Goal: Find specific page/section: Find specific page/section

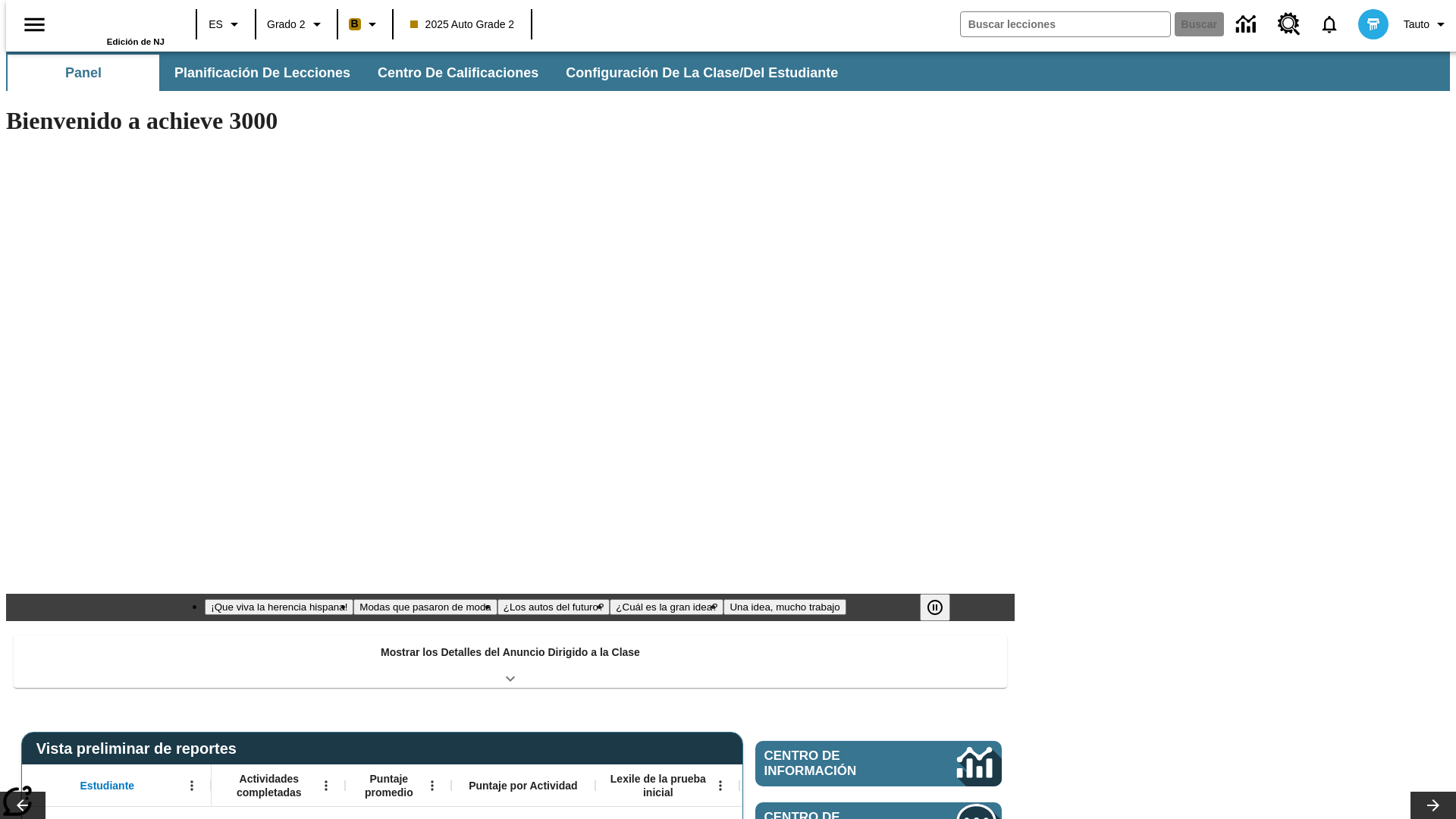
type input "-1"
click at [254, 72] on span "Planificación de lecciones" at bounding box center [263, 73] width 176 height 18
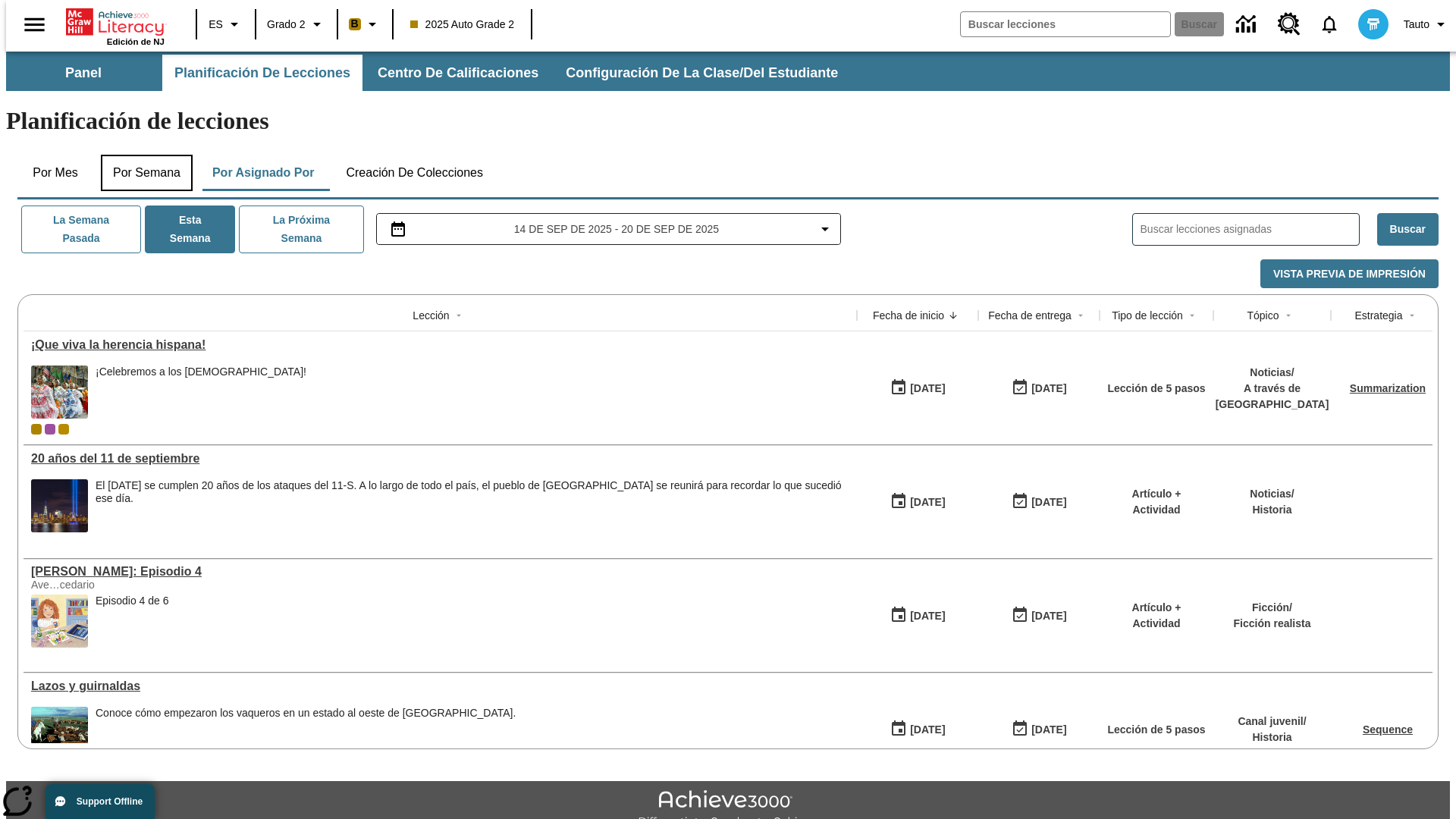
click at [142, 154] on button "Por semana" at bounding box center [147, 172] width 92 height 36
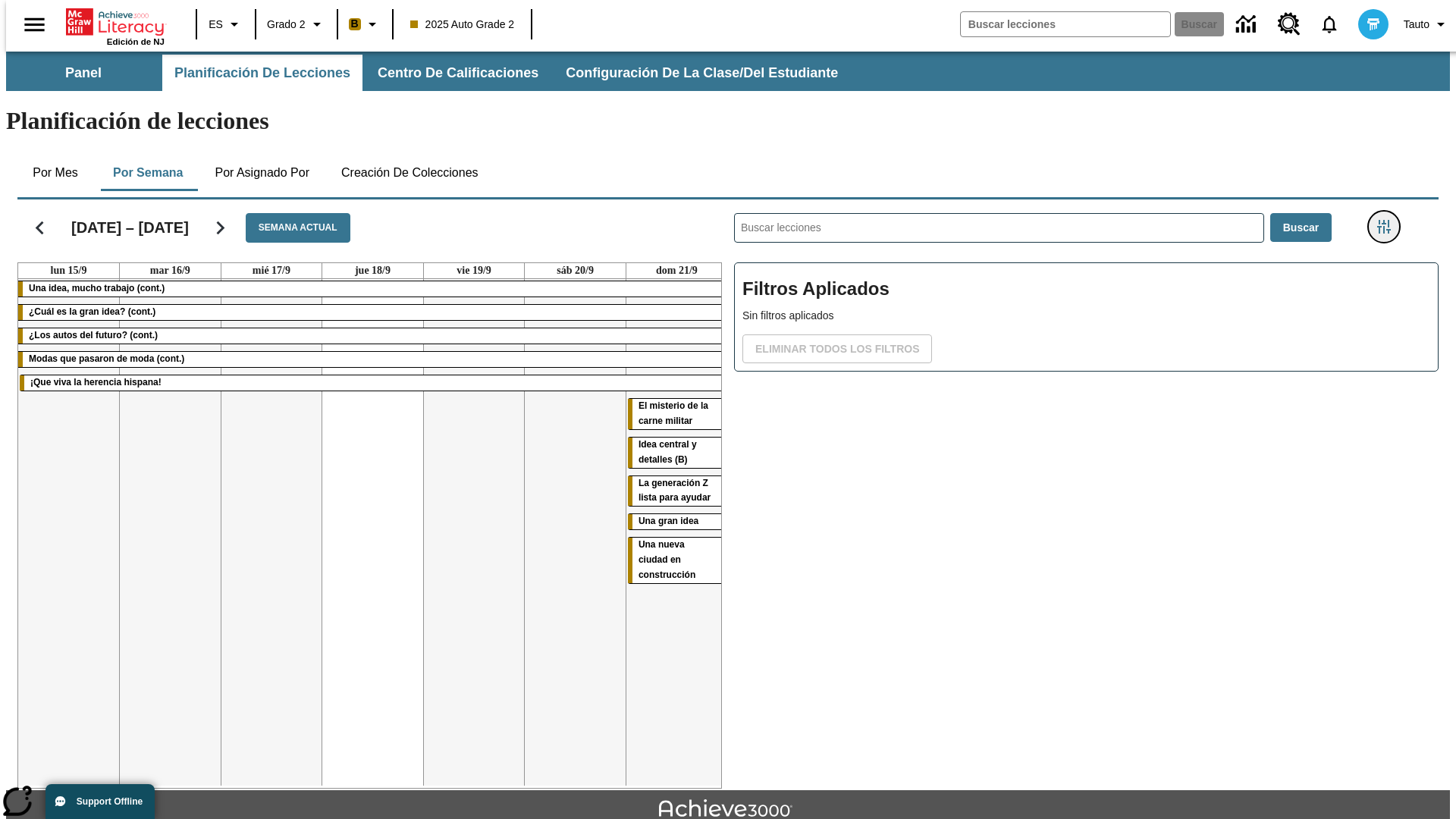
click at [1389, 220] on icon "Menú lateral de filtros" at bounding box center [1384, 227] width 14 height 14
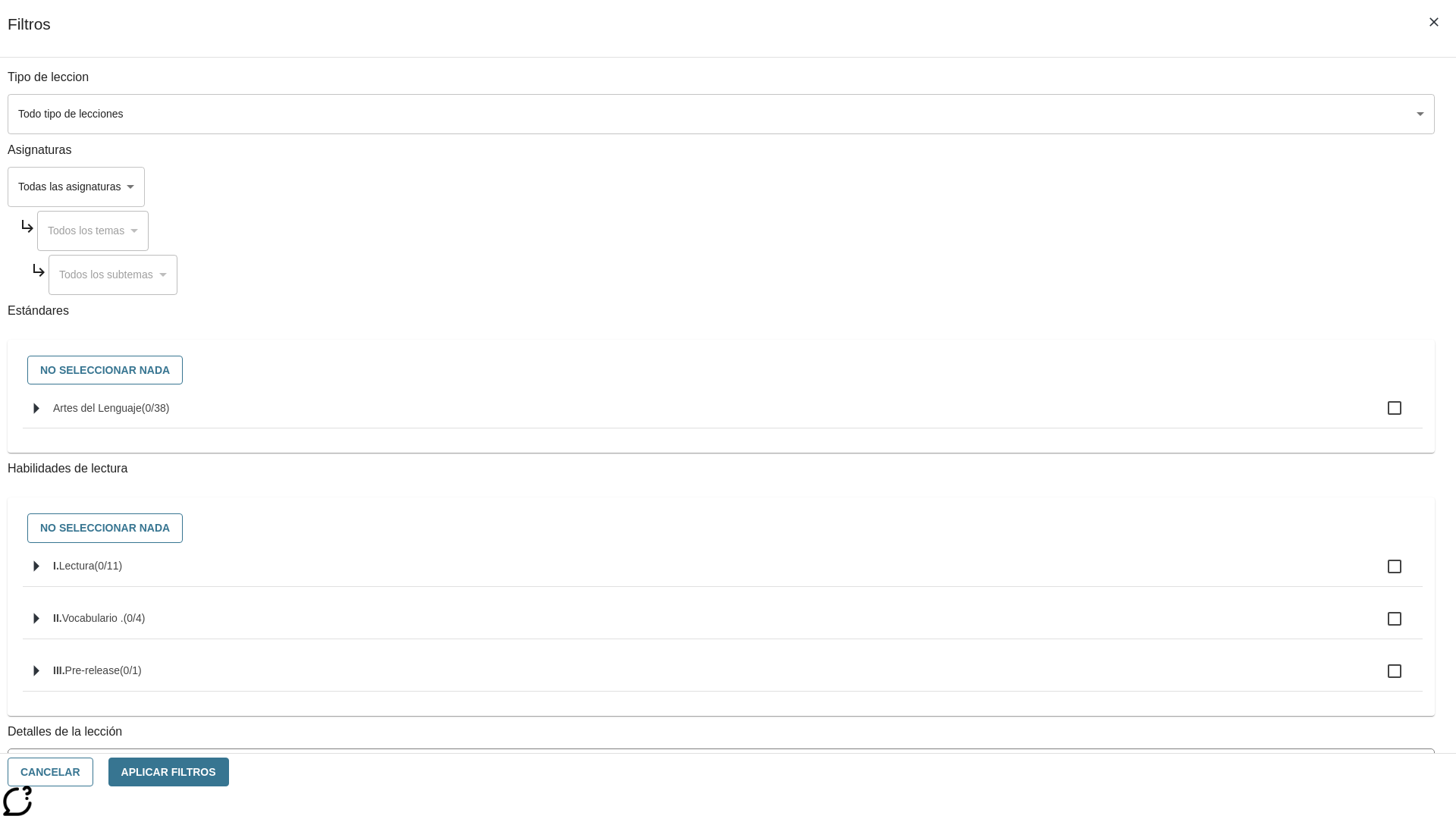
click at [1092, 685] on body "Saltar al contenido principal Edición de NJ ES Grado 2 B 2025 Auto Grade 2 Busc…" at bounding box center [727, 470] width 1443 height 837
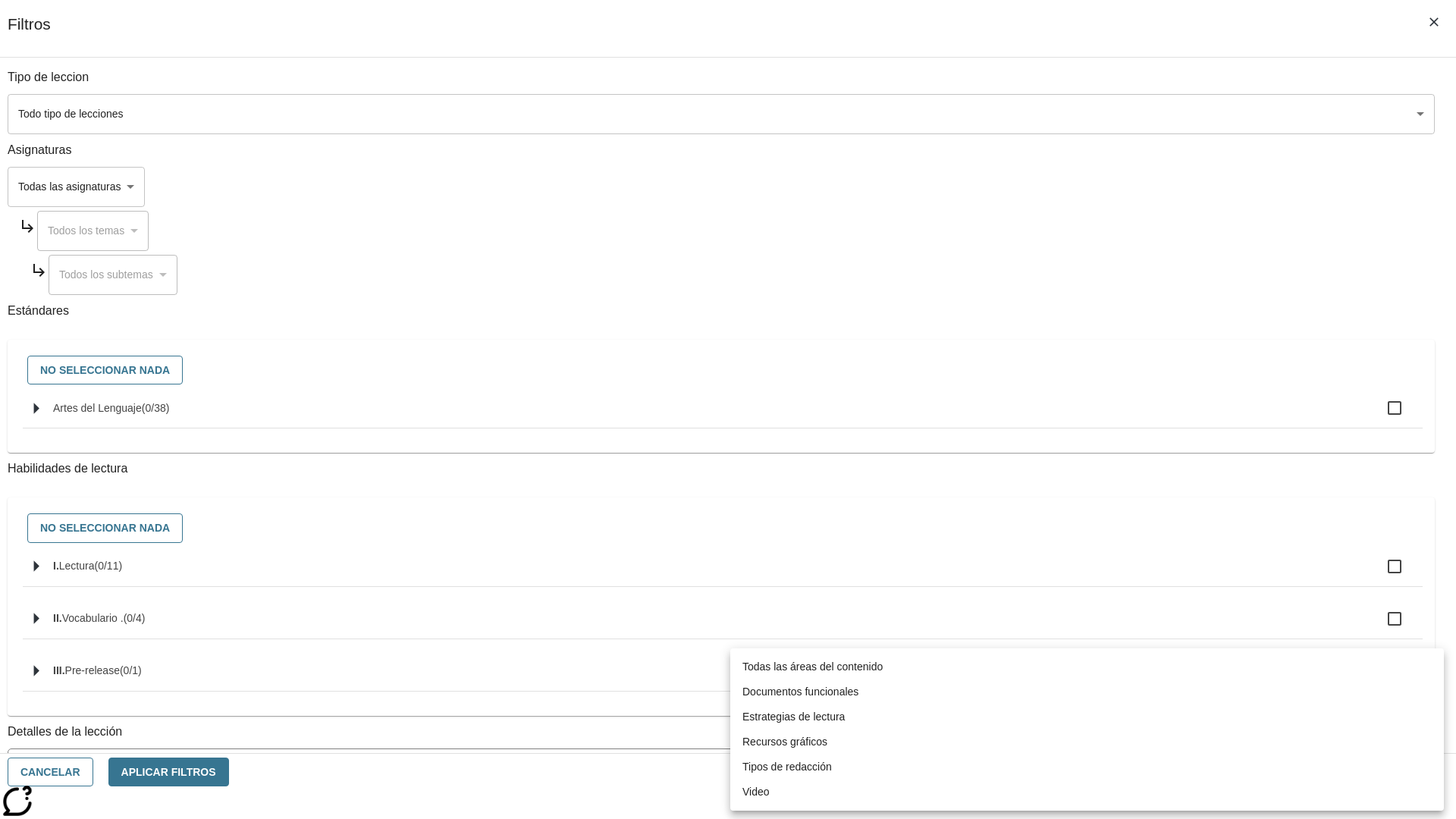
scroll to position [474, 0]
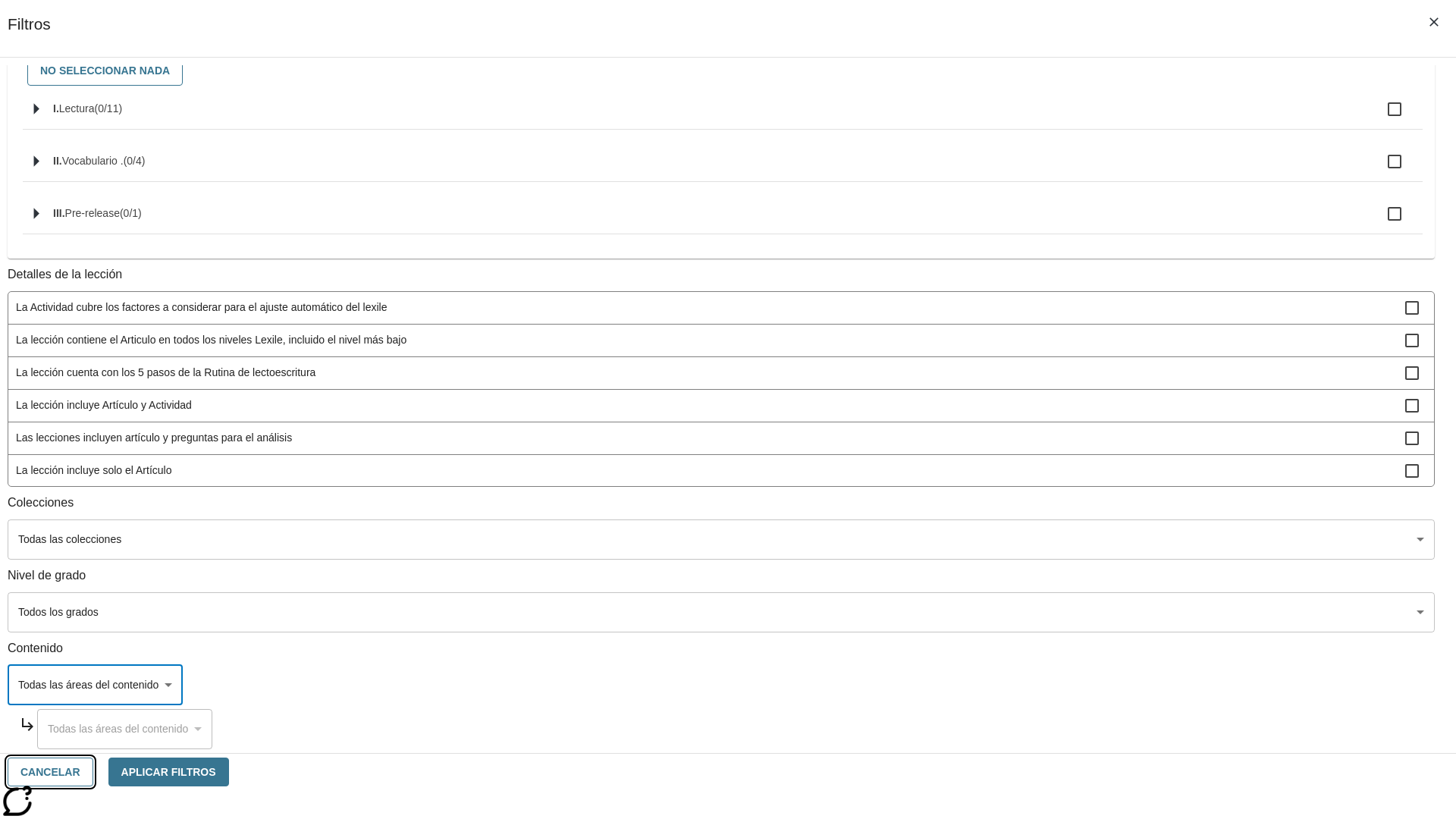
click at [93, 772] on button "Cancelar" at bounding box center [51, 772] width 86 height 29
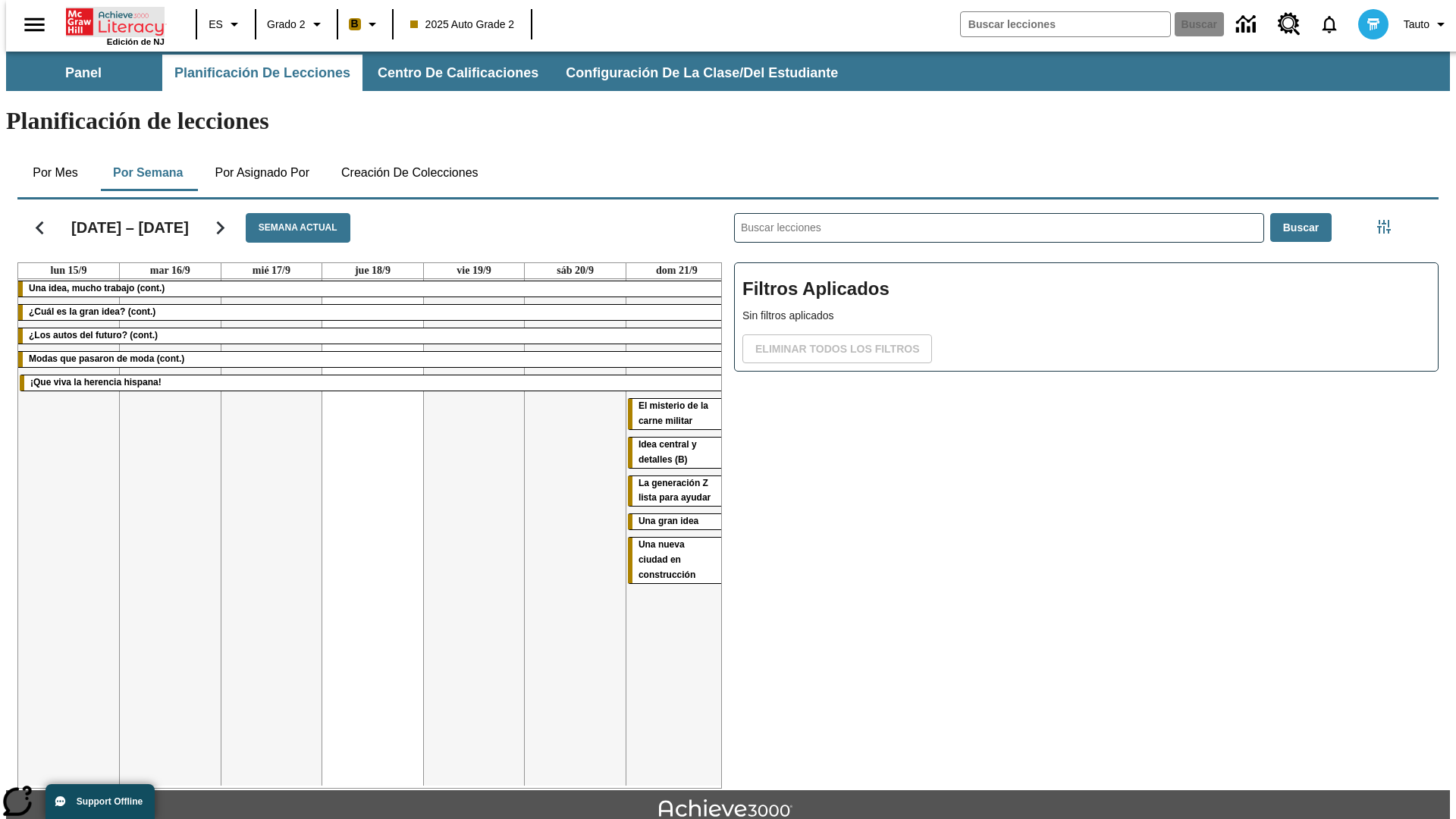
click at [109, 21] on icon "Portada" at bounding box center [116, 22] width 101 height 30
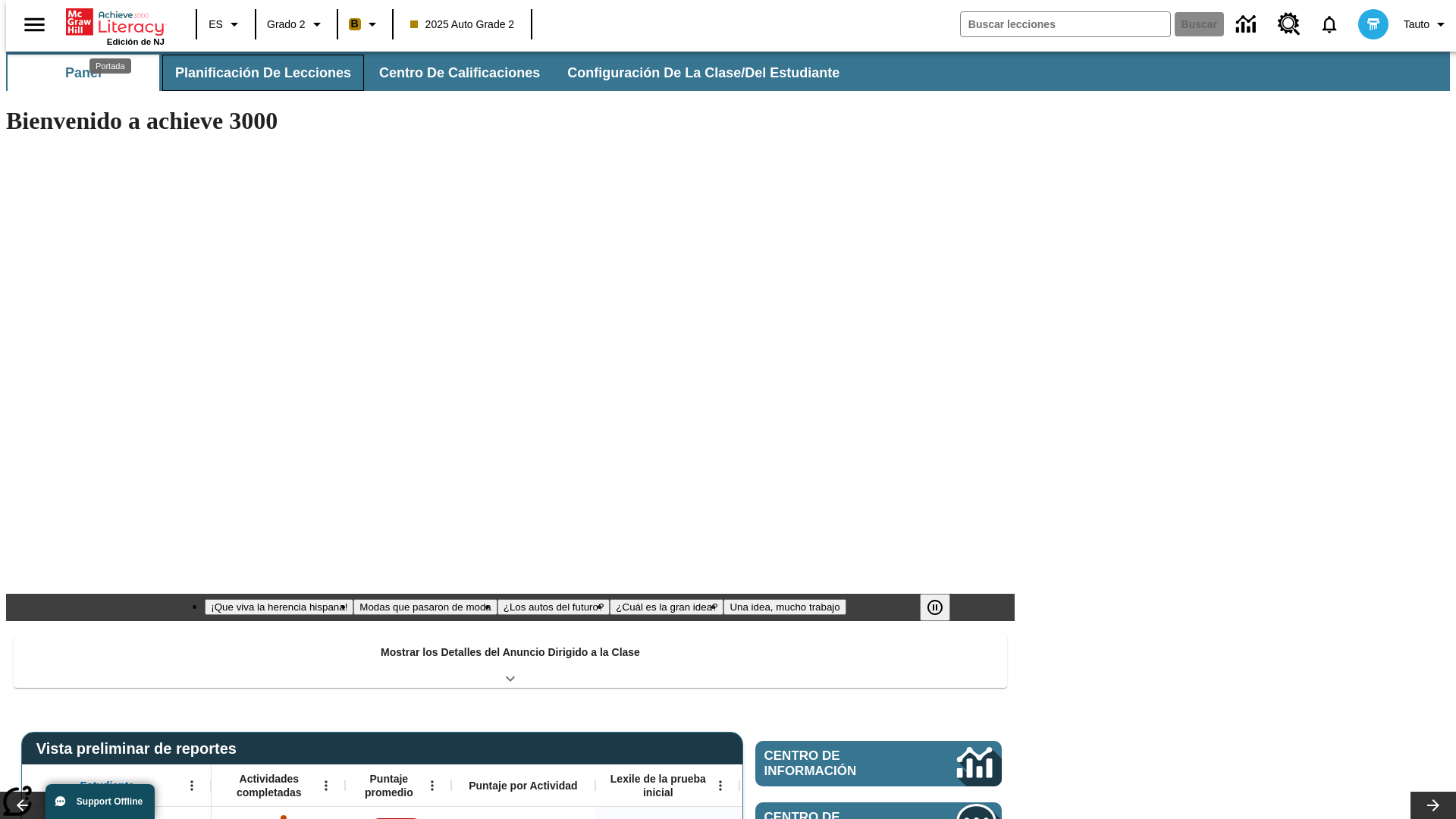
click at [254, 72] on span "Planificación de lecciones" at bounding box center [263, 73] width 176 height 18
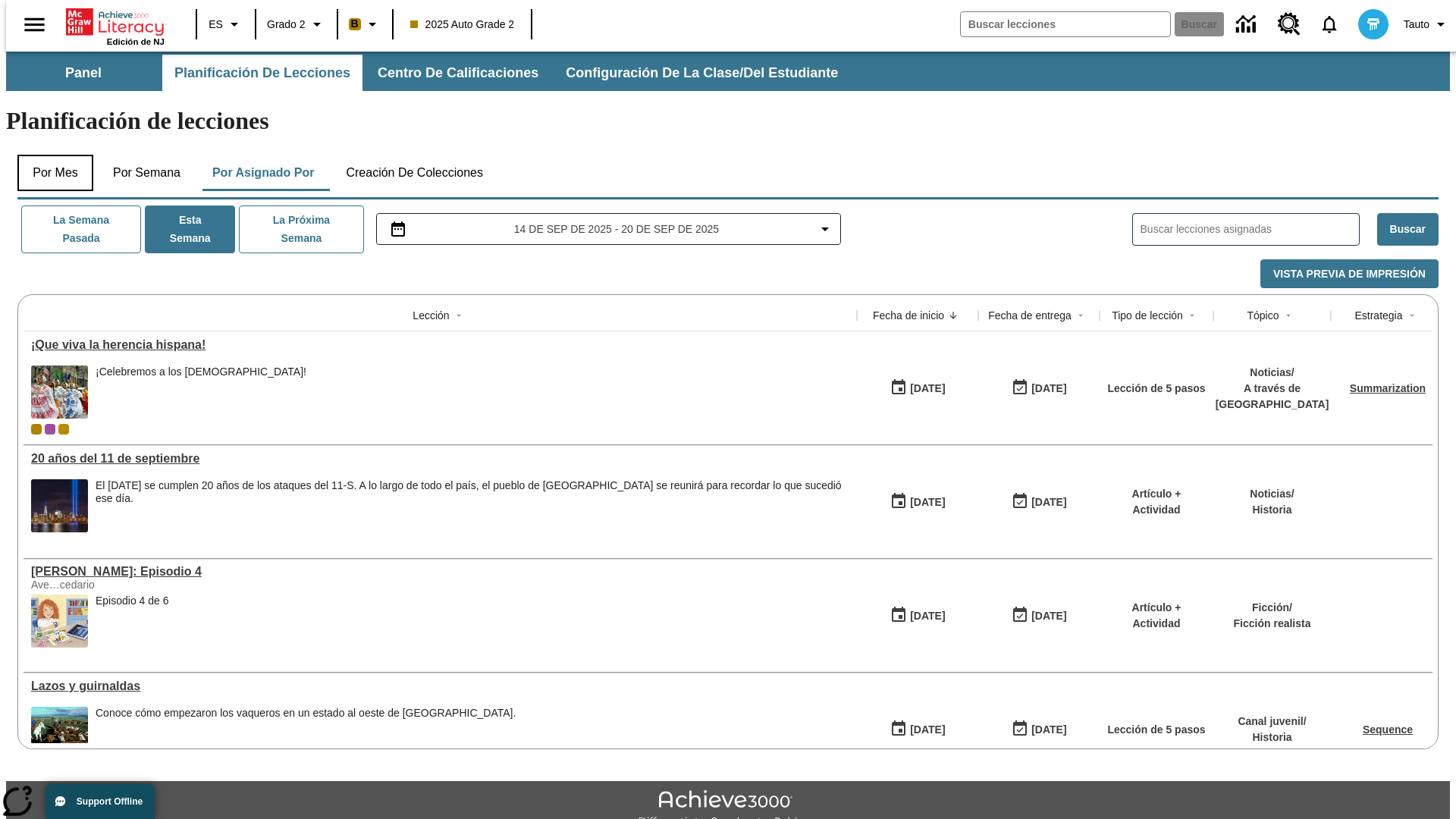
click at [49, 154] on button "Por mes" at bounding box center [56, 172] width 76 height 36
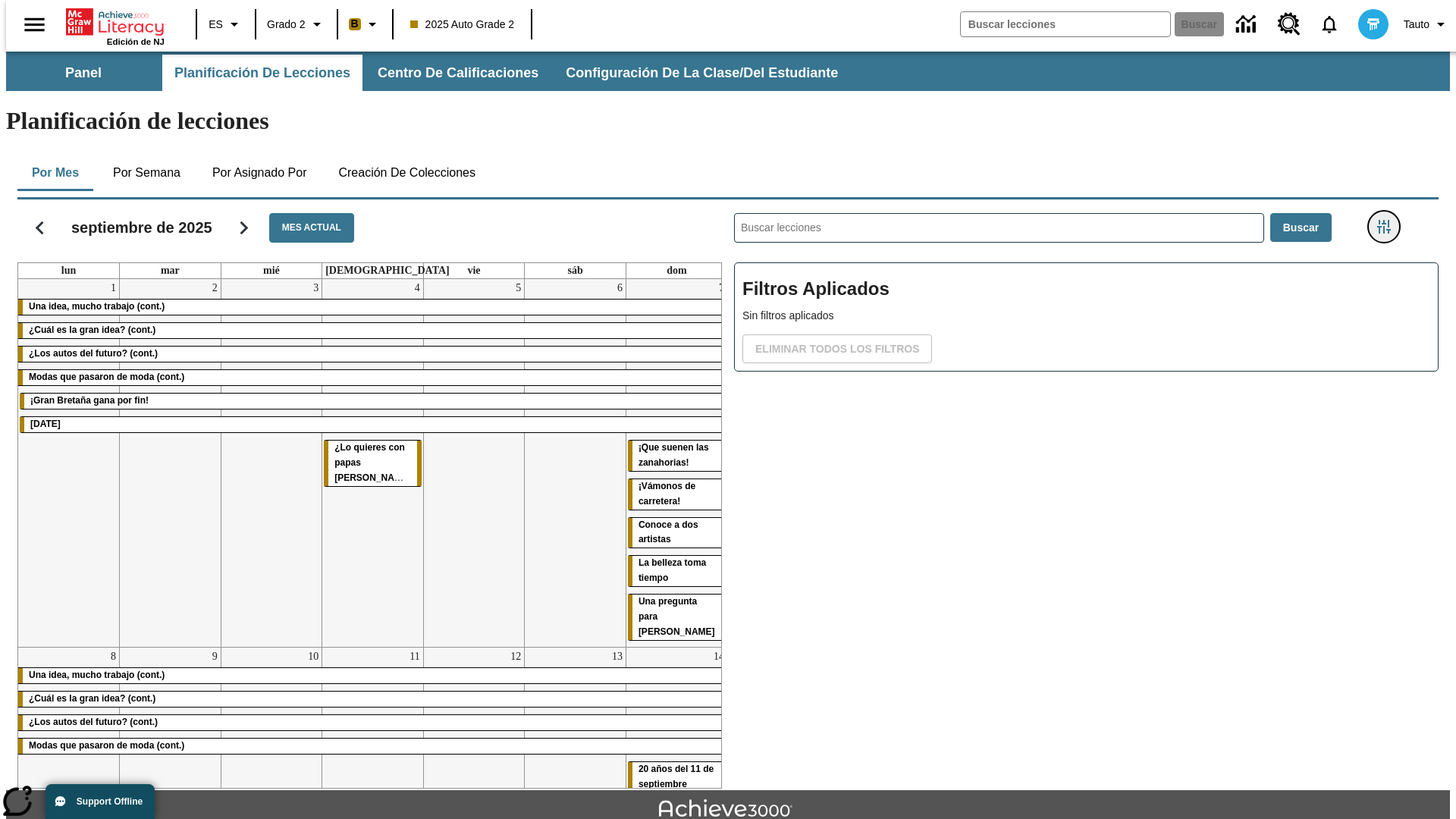
click at [1389, 220] on icon "Menú lateral de filtros" at bounding box center [1384, 227] width 14 height 14
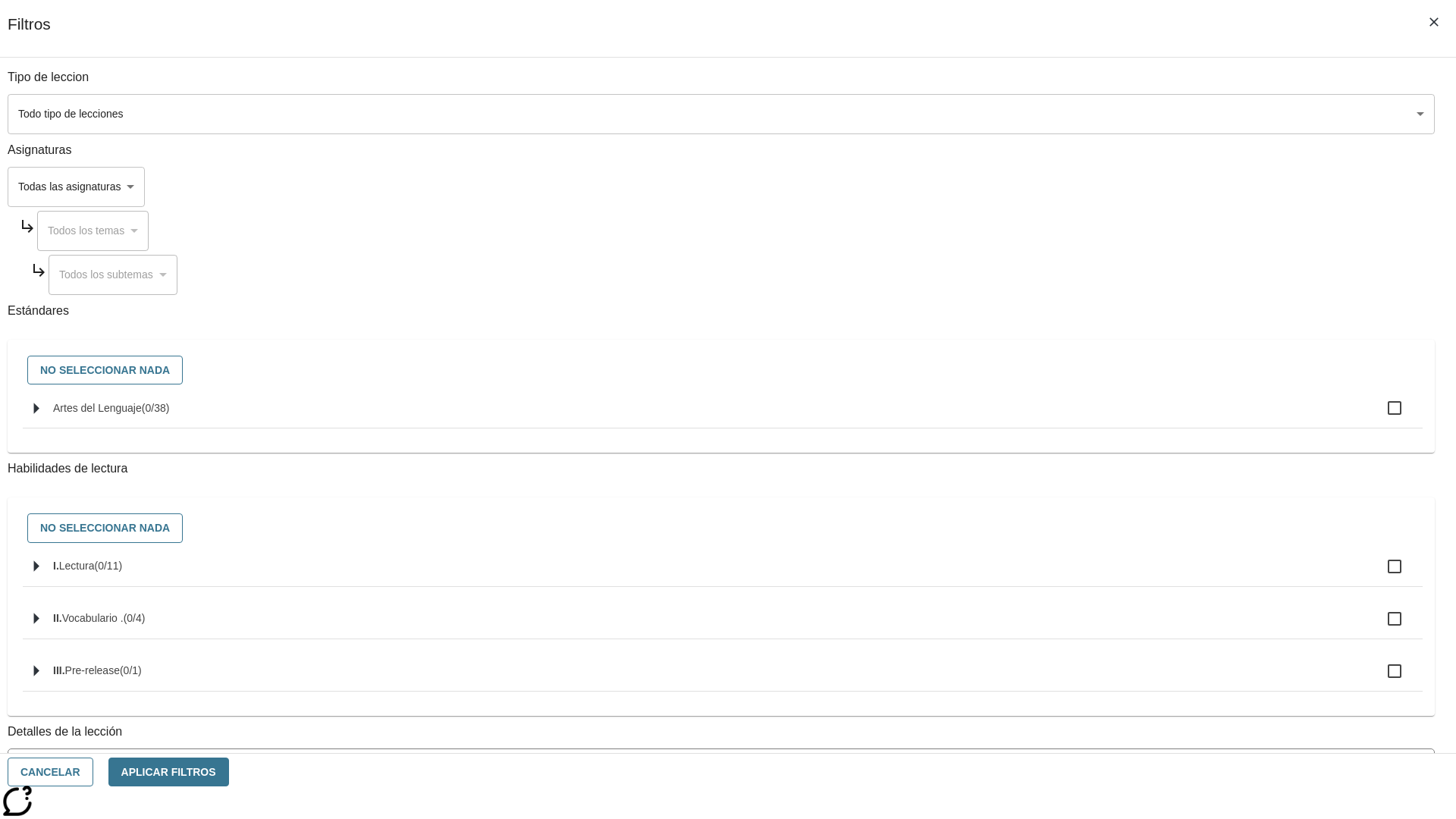
click at [1092, 685] on body "Saltar al contenido principal Edición de NJ ES Grado 2 B 2025 Auto Grade 2 Busc…" at bounding box center [727, 470] width 1443 height 837
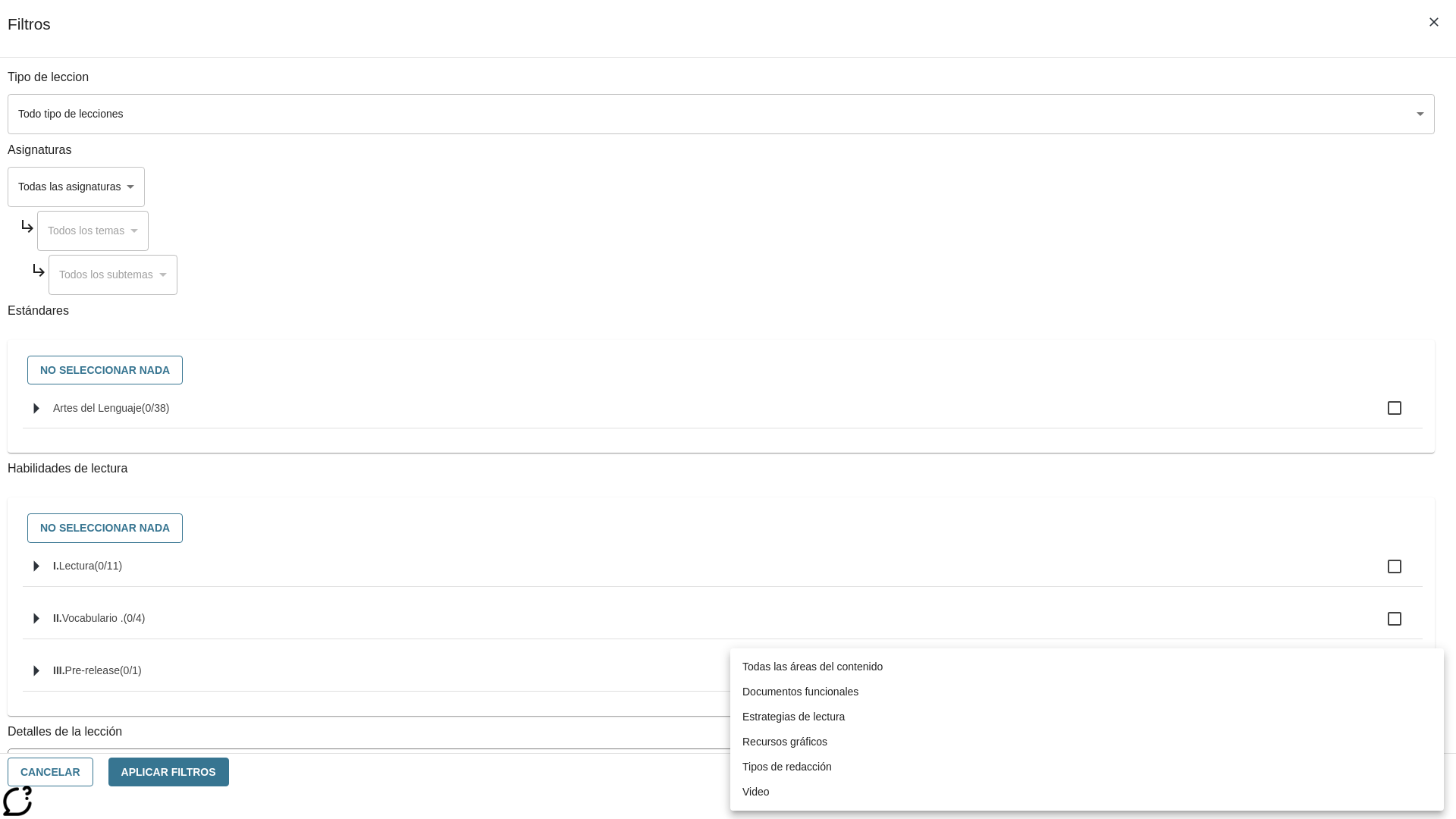
scroll to position [474, 0]
